Goal: Information Seeking & Learning: Learn about a topic

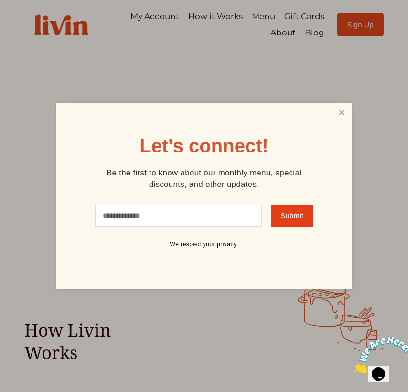
click at [349, 110] on link "Close" at bounding box center [342, 113] width 18 height 18
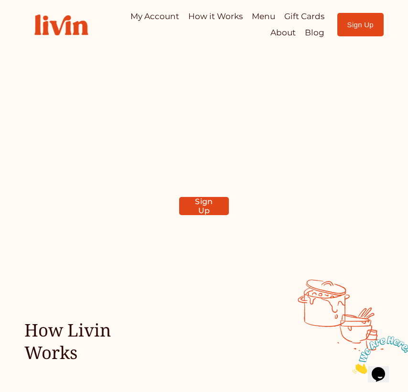
click at [224, 18] on link "How it Works" at bounding box center [215, 17] width 55 height 16
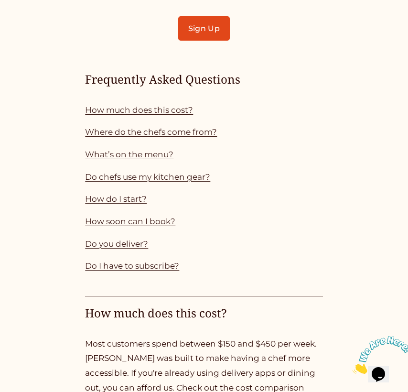
scroll to position [664, 0]
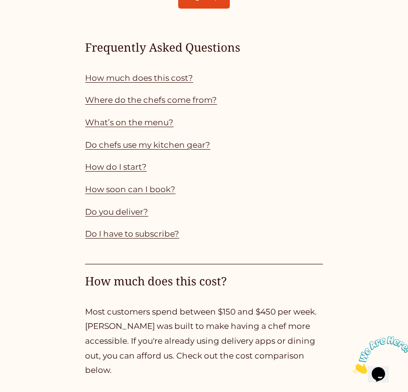
click at [179, 64] on div "Frequently Asked Questions How much does this cost? Where do the chefs come fro…" at bounding box center [204, 141] width 238 height 202
click at [177, 73] on link "How much does this cost?" at bounding box center [139, 78] width 108 height 10
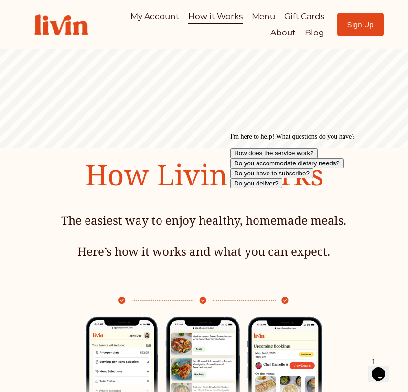
click at [230, 133] on icon "Chat attention grabber" at bounding box center [230, 133] width 0 height 0
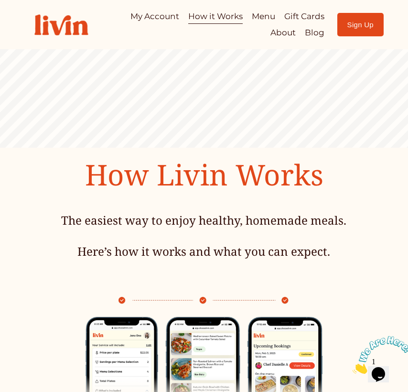
click at [291, 31] on link "About" at bounding box center [283, 33] width 25 height 16
